Goal: Information Seeking & Learning: Learn about a topic

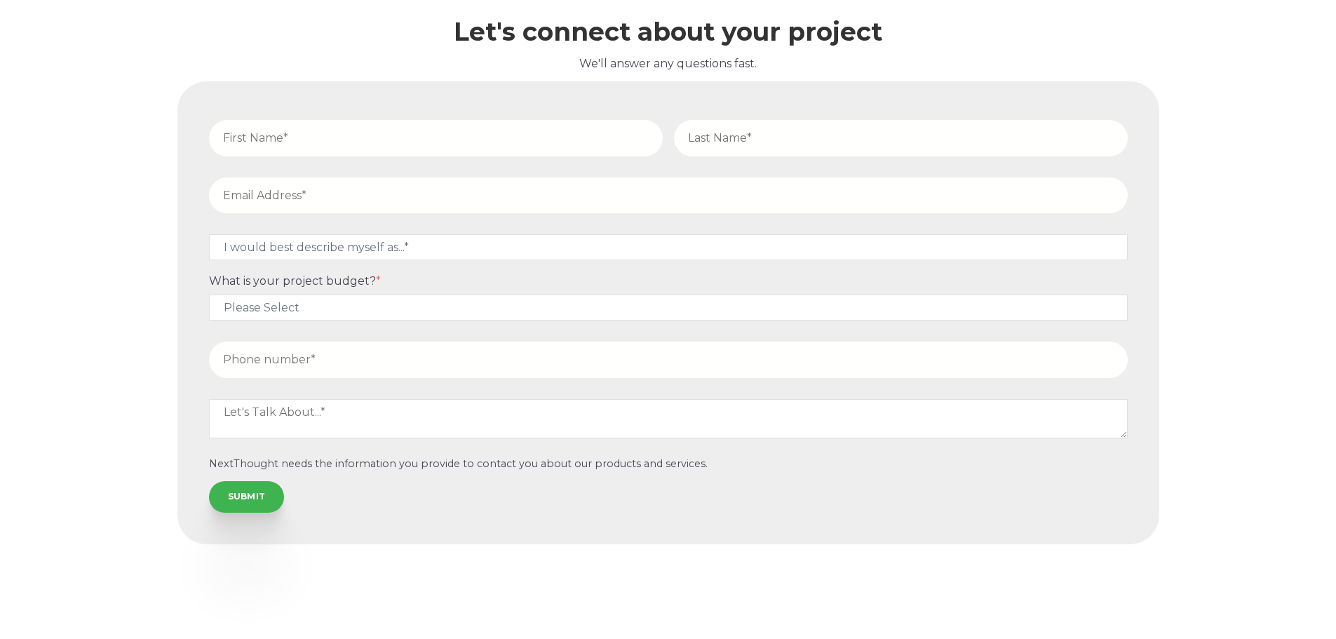
scroll to position [4398, 0]
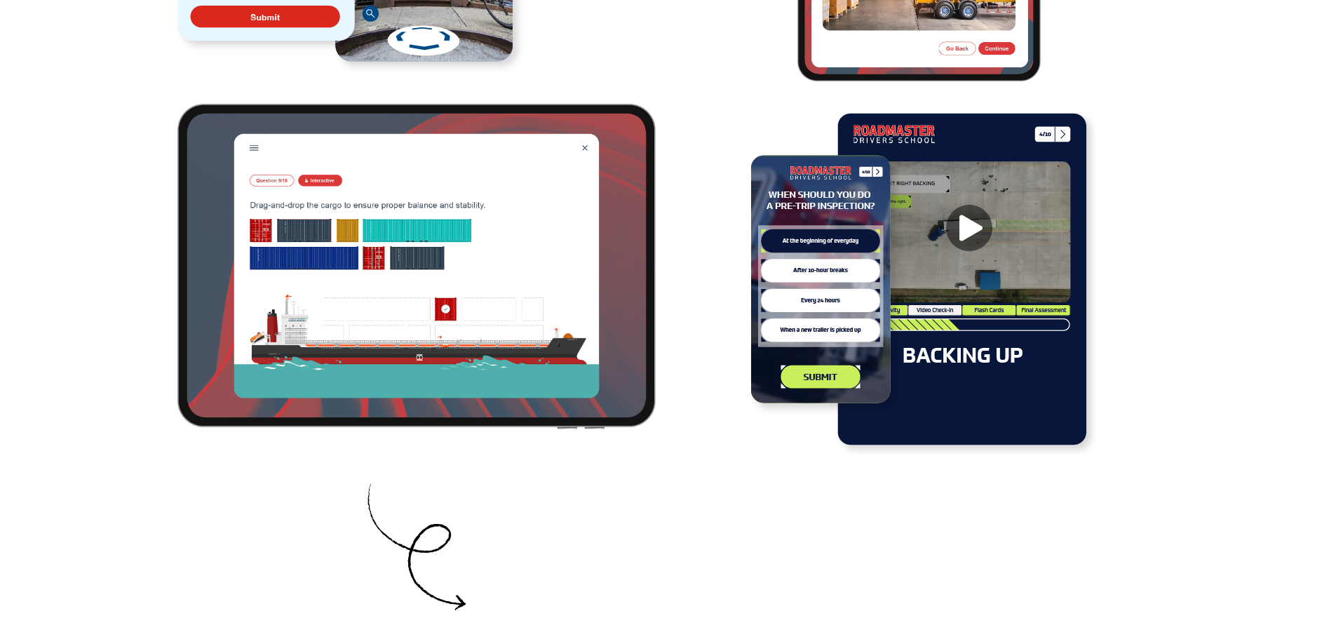
scroll to position [2947, 0]
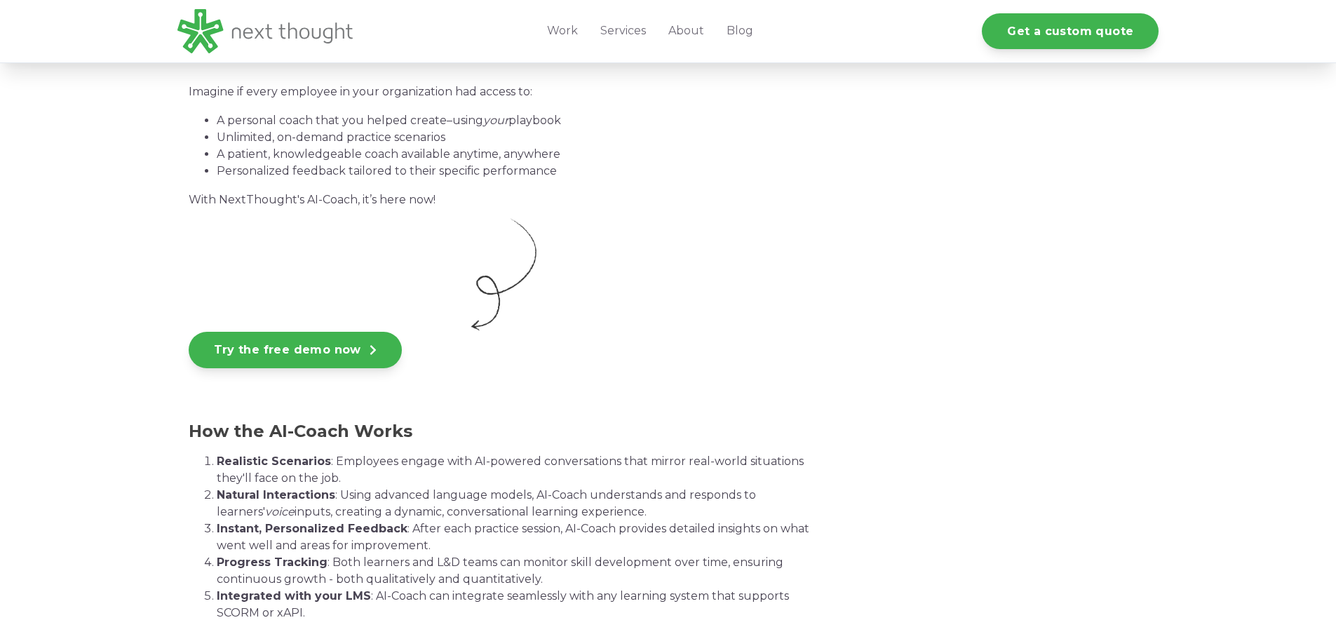
scroll to position [2385, 0]
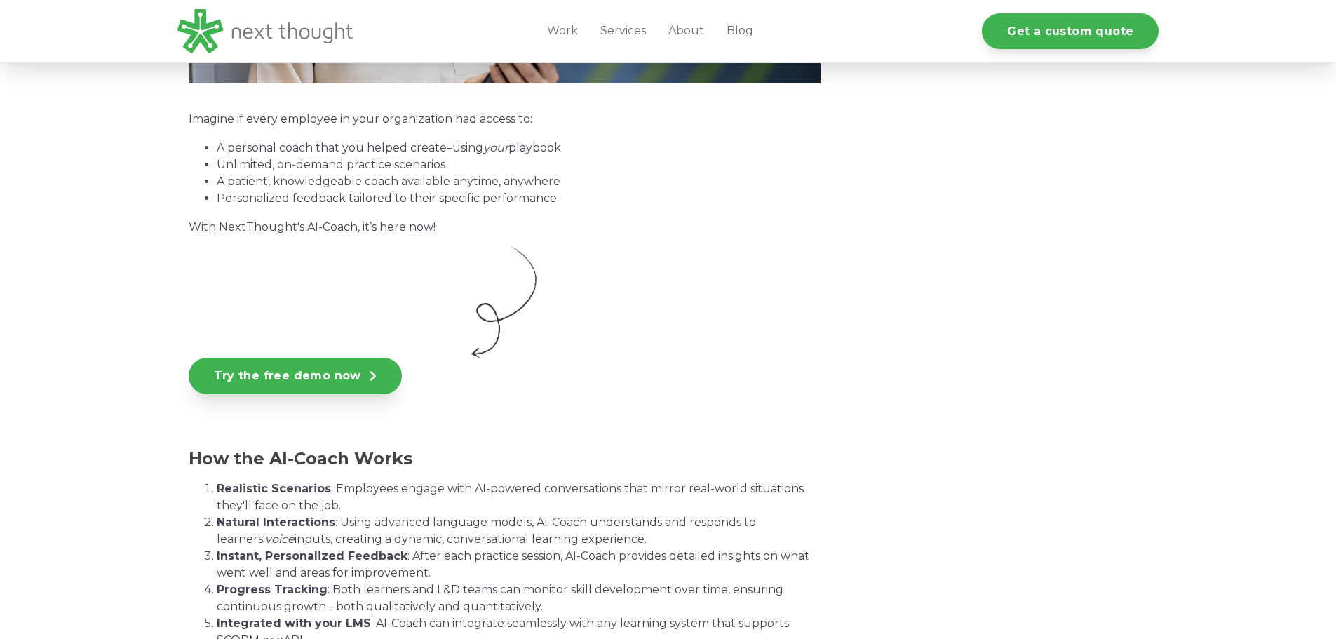
click at [300, 375] on link "Try the free demo now" at bounding box center [295, 376] width 213 height 36
